Goal: Task Accomplishment & Management: Manage account settings

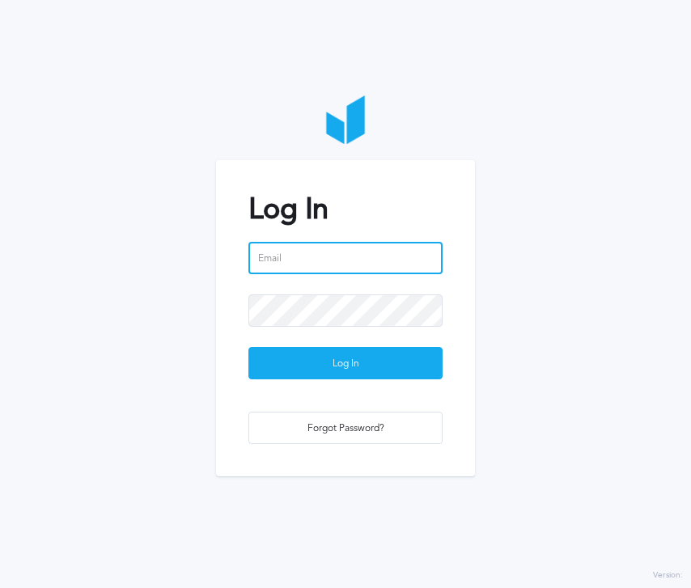
click at [364, 260] on input "email" at bounding box center [345, 258] width 194 height 32
type input "[EMAIL_ADDRESS][PERSON_NAME][DOMAIN_NAME]"
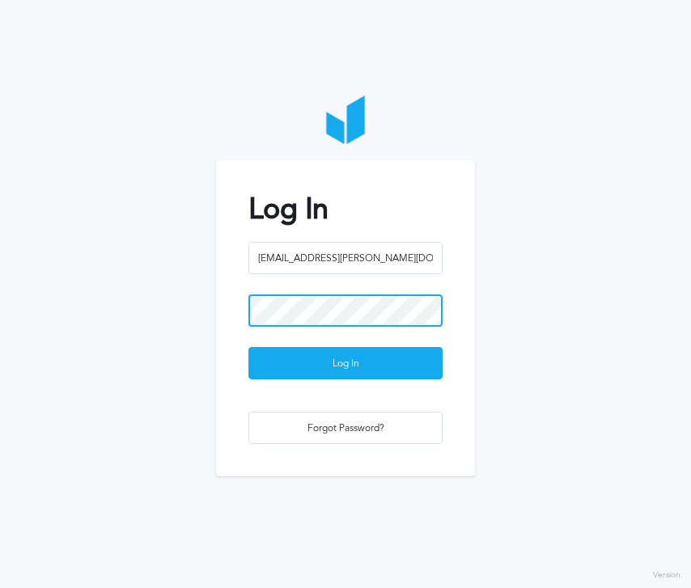
click at [248, 347] on button "Log In" at bounding box center [345, 363] width 194 height 32
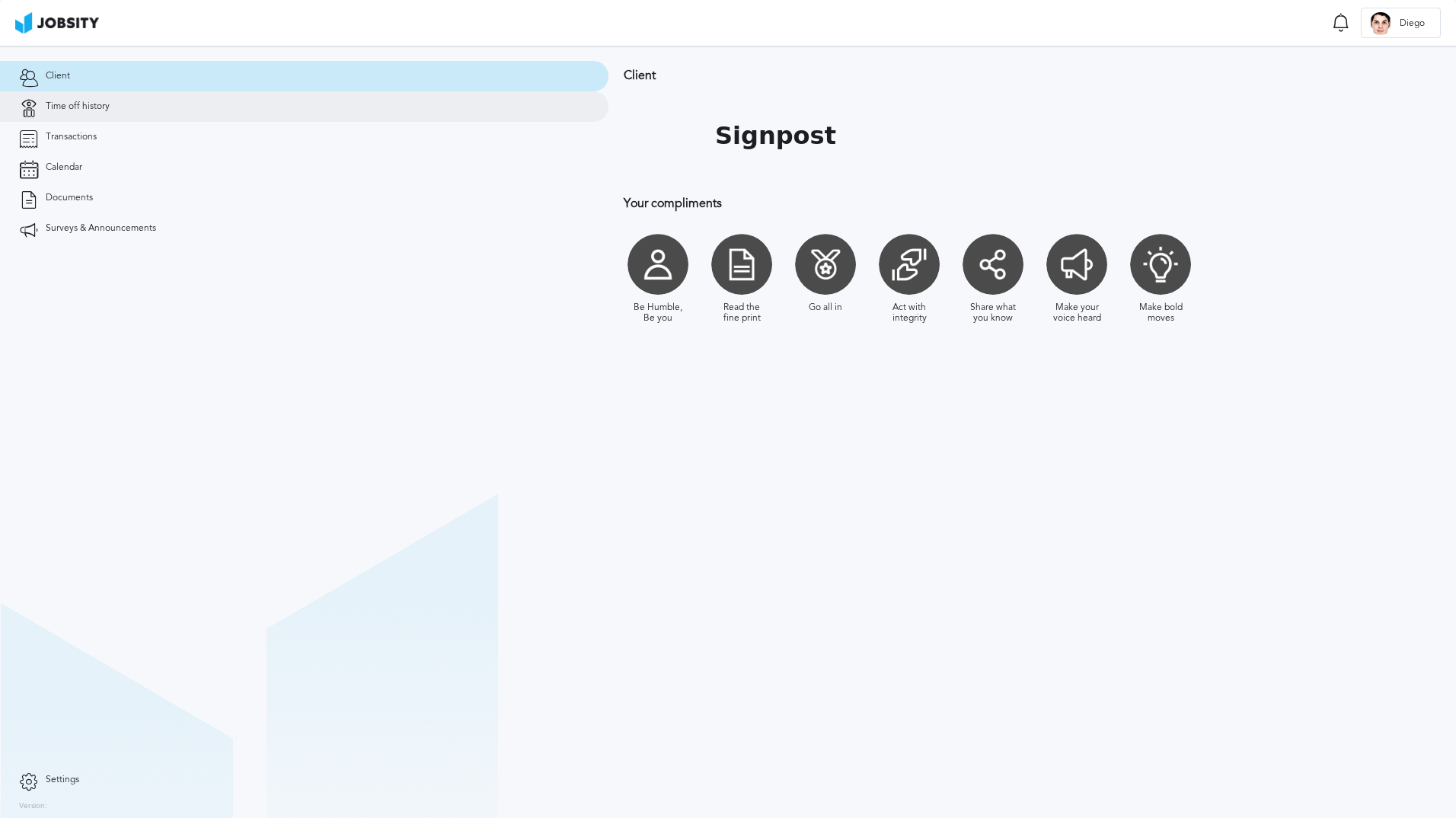
click at [72, 105] on span "Time off history" at bounding box center [78, 106] width 64 height 10
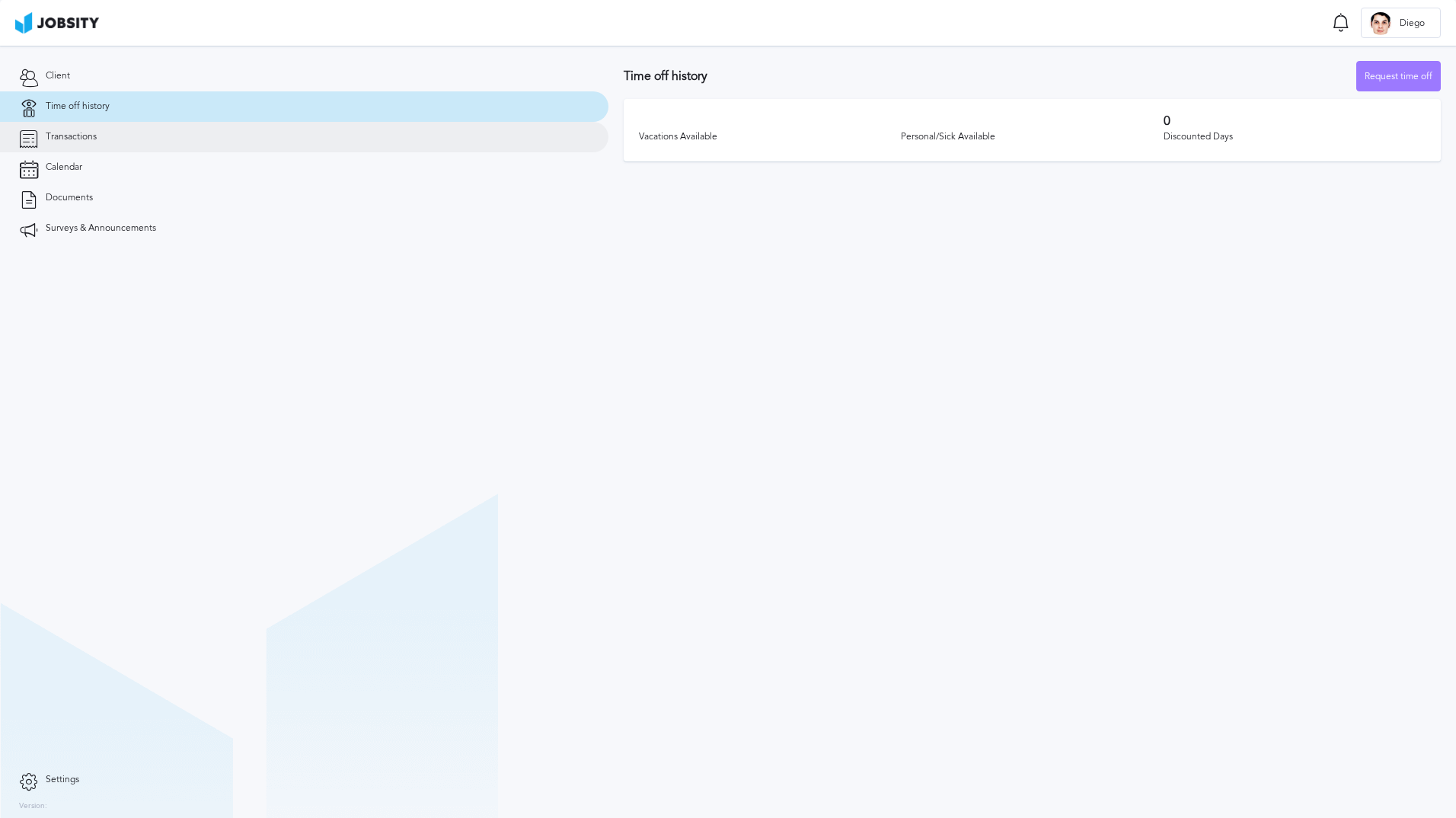
click at [76, 130] on link "Transactions" at bounding box center [304, 136] width 608 height 30
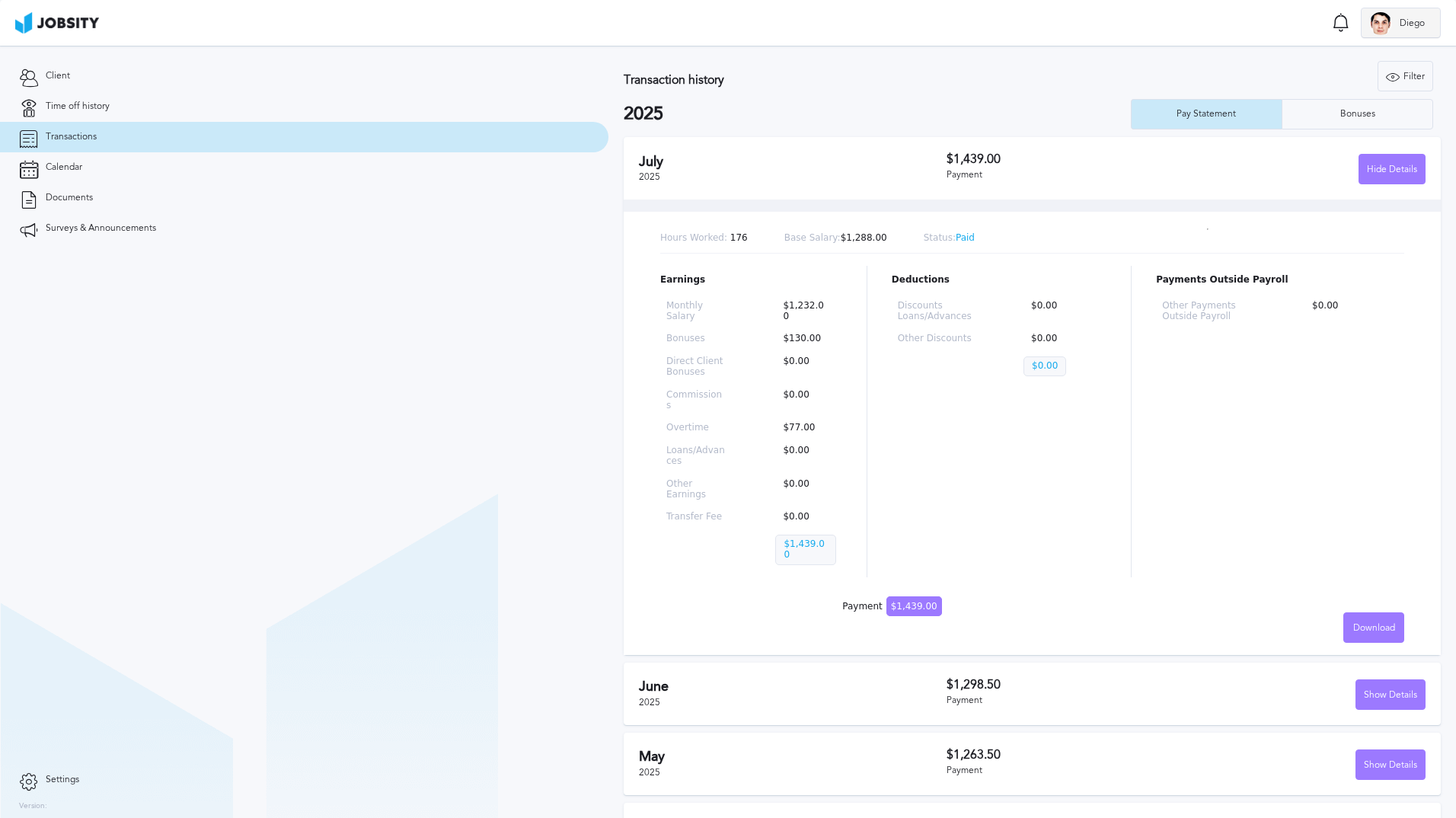
click at [650, 24] on div at bounding box center [1381, 24] width 23 height 23
click at [650, 26] on li "Log Out" at bounding box center [1400, 23] width 80 height 30
